Goal: Transaction & Acquisition: Obtain resource

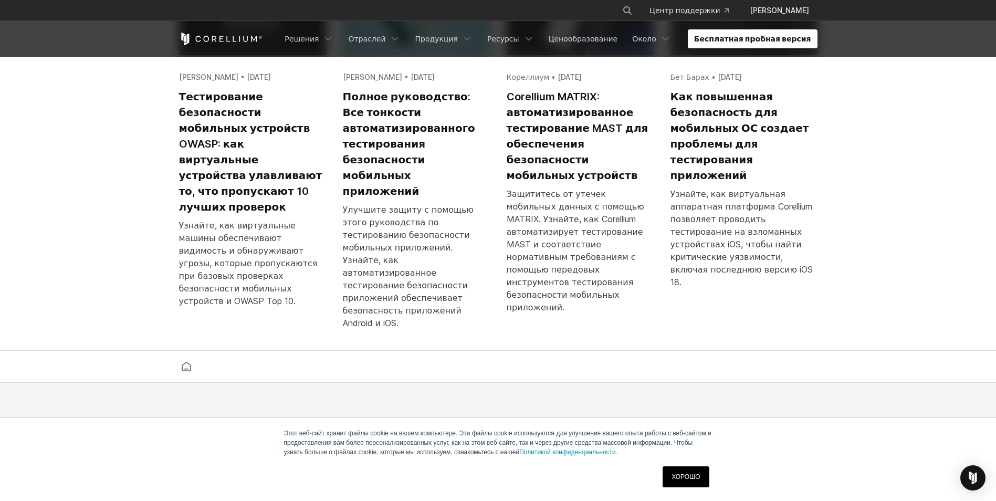
scroll to position [2530, 0]
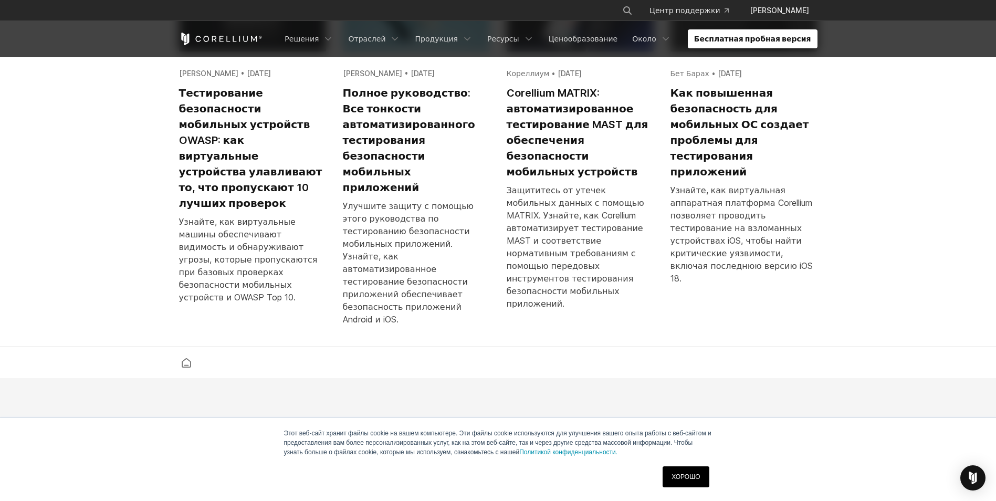
click at [680, 475] on link "ХОРОШО" at bounding box center [686, 476] width 46 height 21
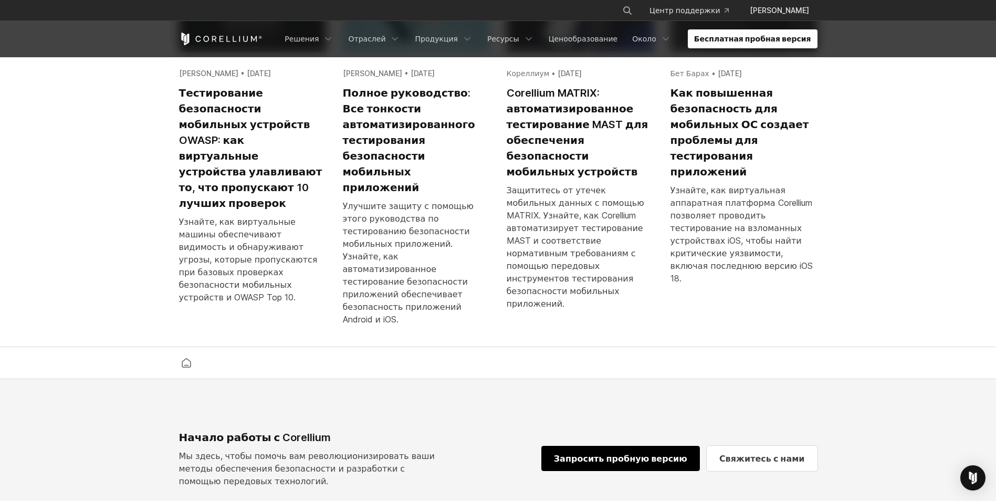
click at [674, 446] on link "Запросить пробную версию" at bounding box center [620, 458] width 159 height 25
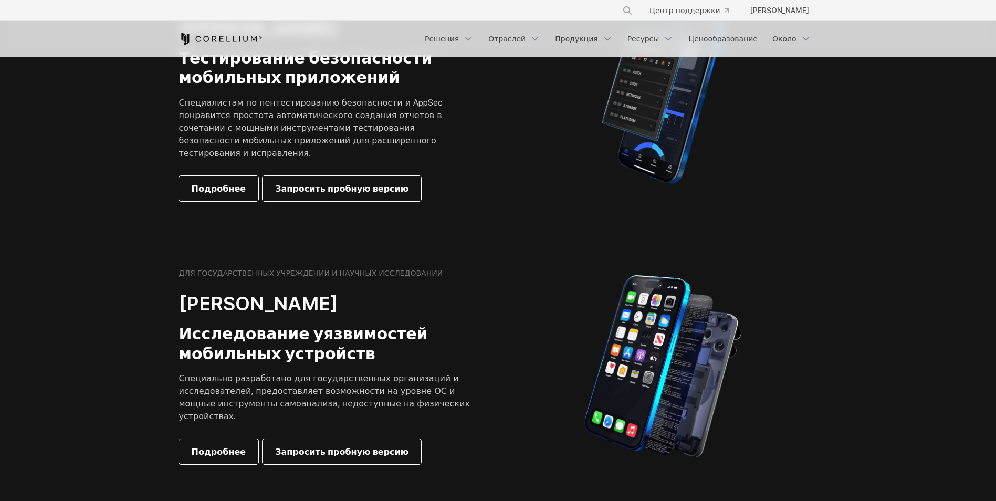
scroll to position [367, 0]
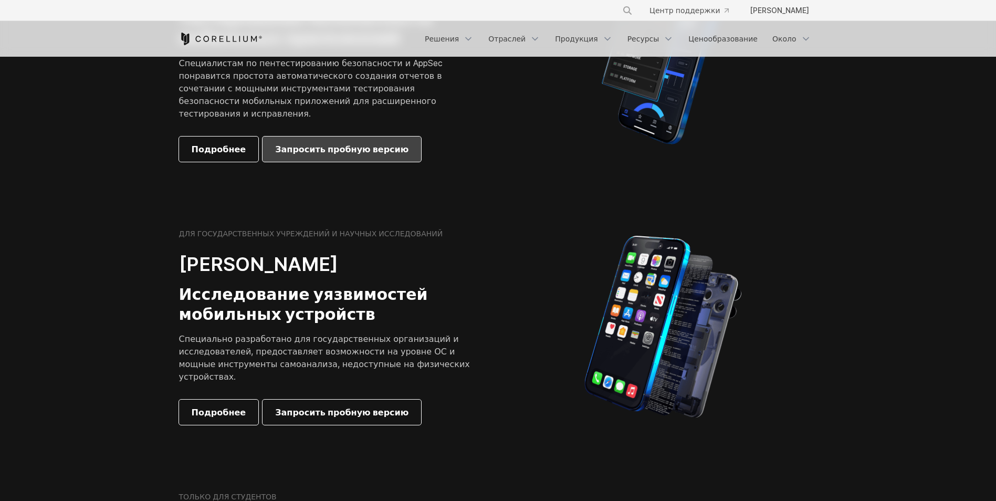
click at [301, 152] on span "Запросить пробную версию" at bounding box center [341, 149] width 133 height 13
